Goal: Navigation & Orientation: Understand site structure

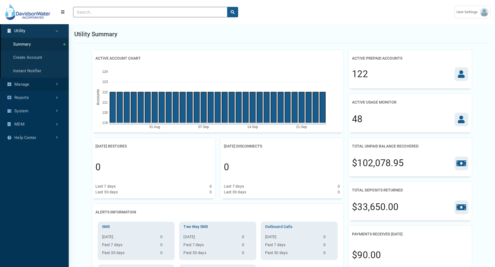
click at [35, 87] on link "Manage" at bounding box center [34, 84] width 69 height 13
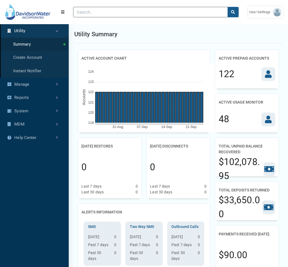
scroll to position [2, 0]
